Goal: Find contact information: Find contact information

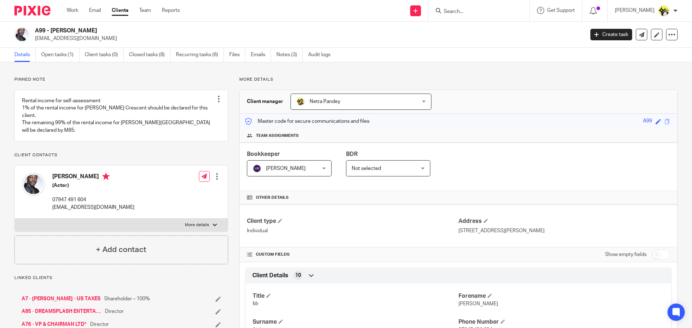
click at [460, 12] on input "Search" at bounding box center [475, 12] width 65 height 6
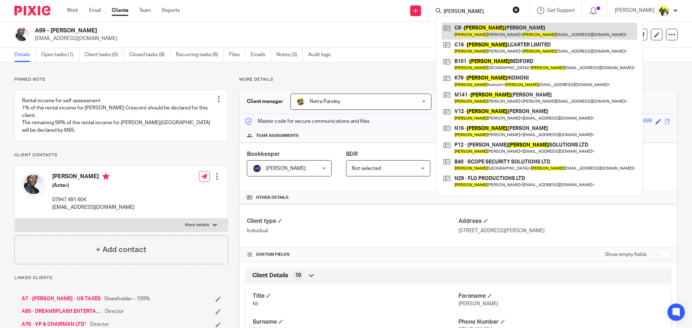
type input "mathew"
click at [480, 35] on link at bounding box center [540, 31] width 196 height 17
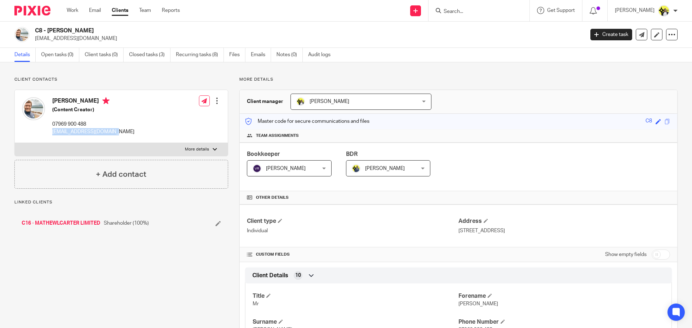
drag, startPoint x: 117, startPoint y: 134, endPoint x: 52, endPoint y: 135, distance: 64.5
click at [52, 135] on div "[PERSON_NAME] (Content Creator) 07969 900 488 [EMAIL_ADDRESS][DOMAIN_NAME] Edit…" at bounding box center [121, 116] width 213 height 53
click at [78, 143] on div "[PERSON_NAME] (Content Creator) 07969 900 488 [EMAIL_ADDRESS][DOMAIN_NAME] Edit…" at bounding box center [121, 116] width 213 height 53
drag, startPoint x: 89, startPoint y: 124, endPoint x: 49, endPoint y: 125, distance: 40.4
click at [49, 125] on div "[PERSON_NAME] (Content Creator) 07969 900 488 [EMAIL_ADDRESS][DOMAIN_NAME]" at bounding box center [78, 116] width 112 height 45
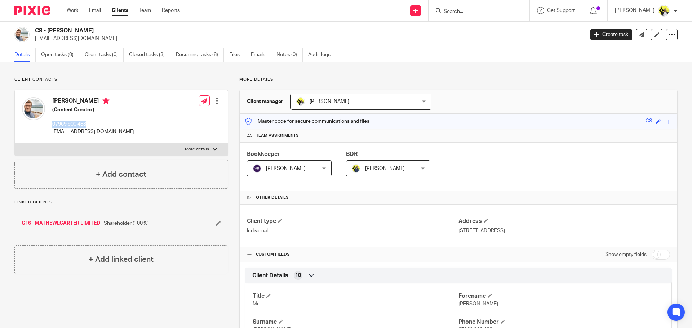
copy p "07969 900 488"
